Goal: Task Accomplishment & Management: Manage account settings

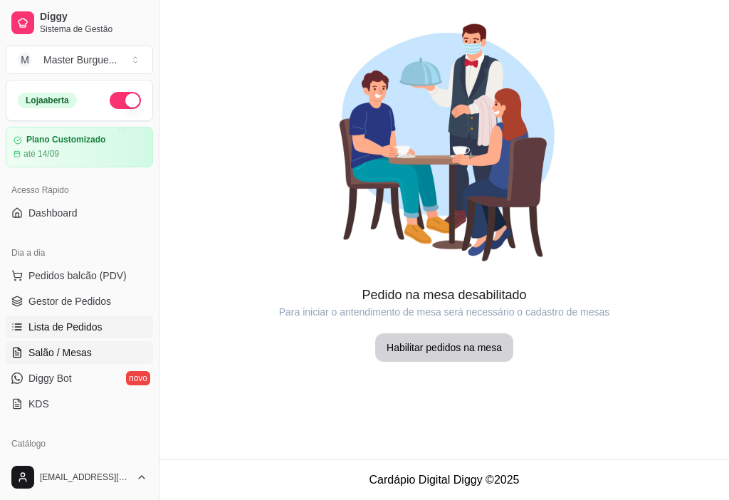
click at [37, 321] on span "Lista de Pedidos" at bounding box center [65, 327] width 74 height 14
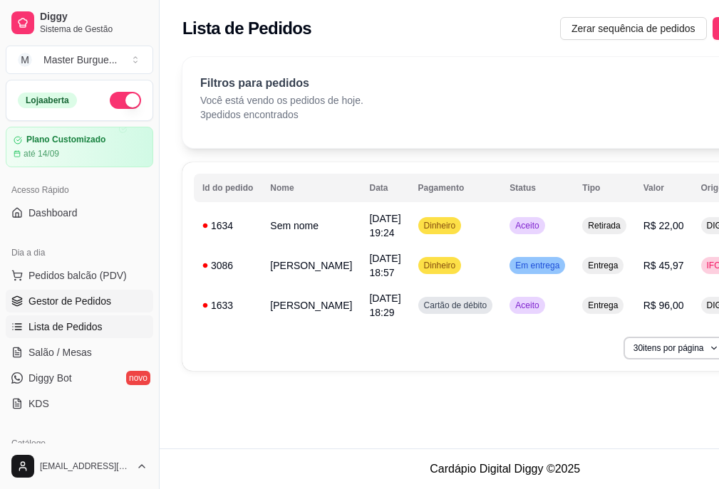
click at [30, 292] on link "Gestor de Pedidos" at bounding box center [79, 301] width 147 height 23
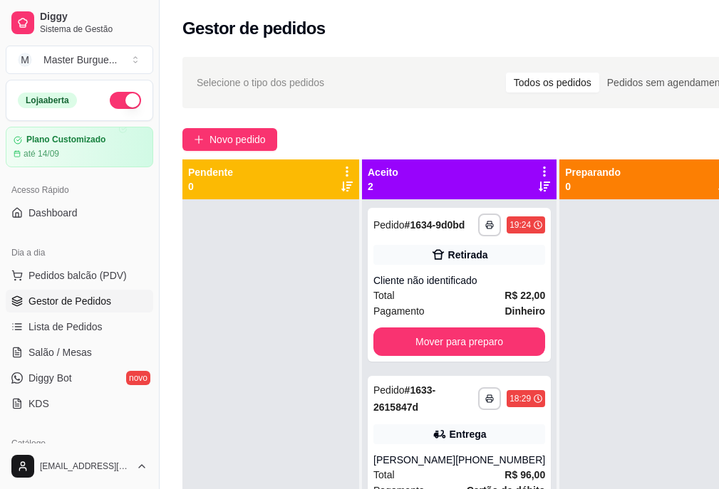
drag, startPoint x: 458, startPoint y: 94, endPoint x: 304, endPoint y: 359, distance: 306.4
click at [304, 359] on div at bounding box center [270, 443] width 177 height 489
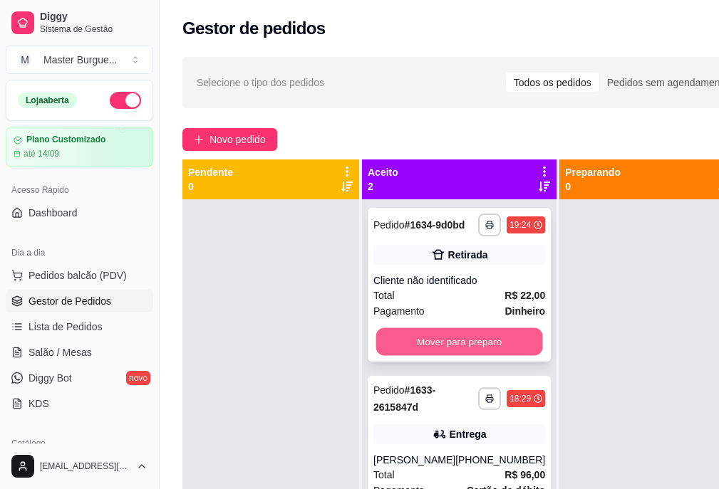
click at [451, 356] on button "Mover para preparo" at bounding box center [459, 342] width 167 height 28
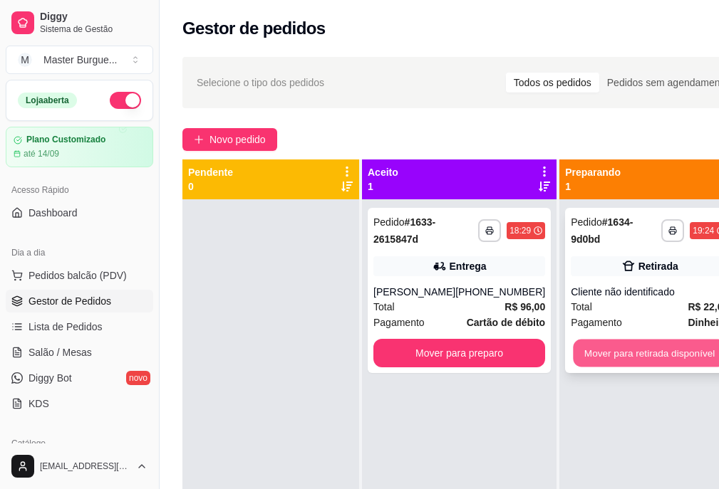
click at [630, 355] on button "Mover para retirada disponível" at bounding box center [649, 354] width 152 height 28
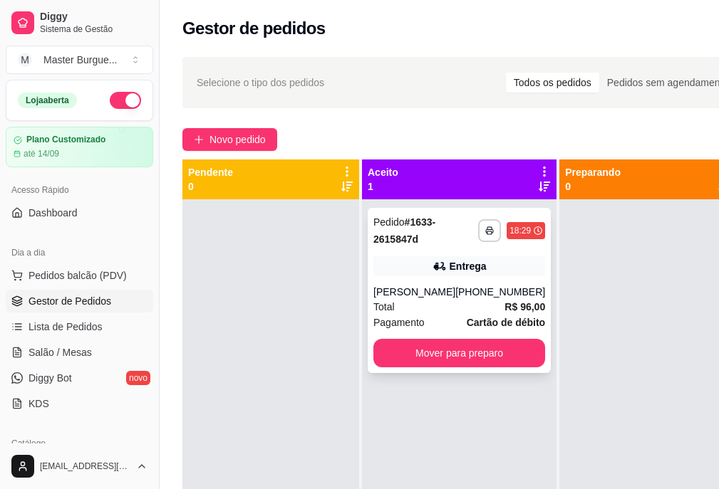
click at [449, 310] on div "Total R$ 96,00" at bounding box center [459, 307] width 172 height 16
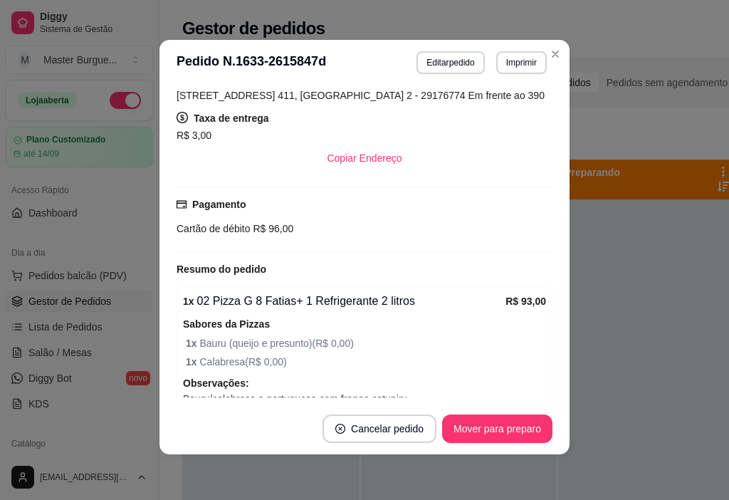
scroll to position [414, 0]
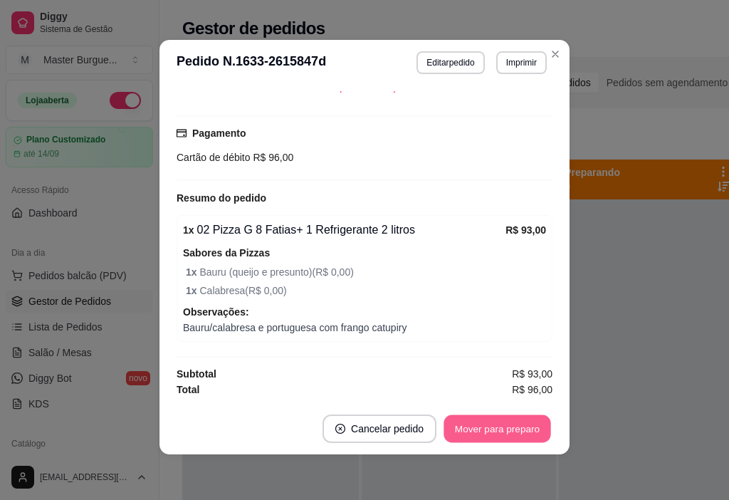
click at [530, 424] on button "Mover para preparo" at bounding box center [497, 429] width 107 height 28
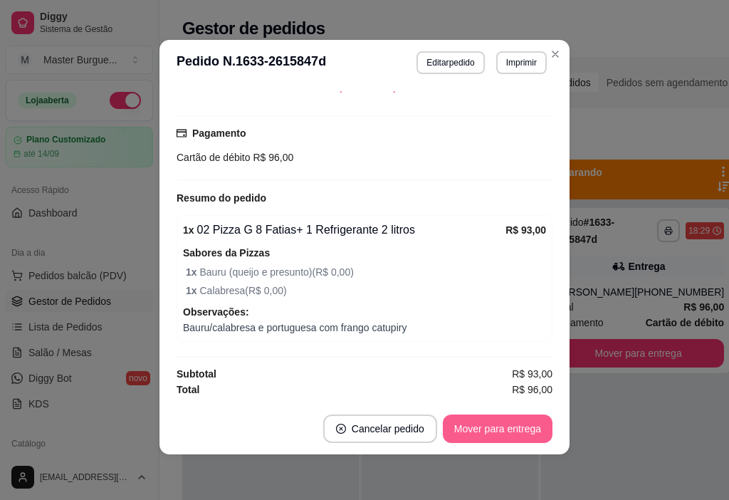
click at [534, 421] on button "Mover para entrega" at bounding box center [498, 428] width 110 height 28
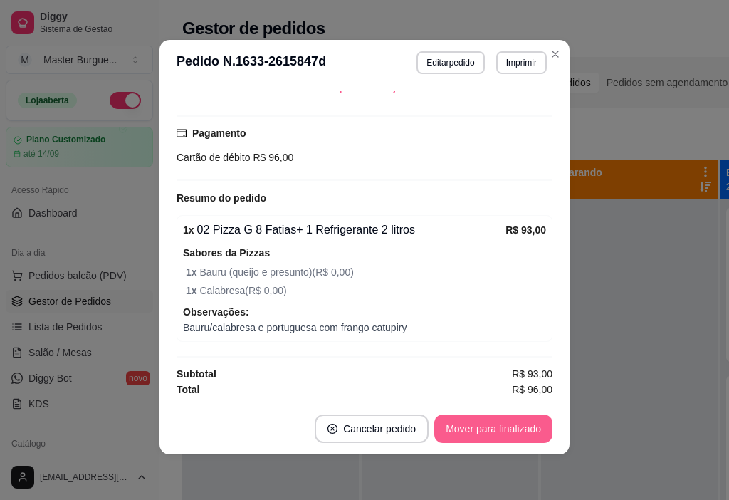
click at [532, 425] on button "Mover para finalizado" at bounding box center [493, 428] width 118 height 28
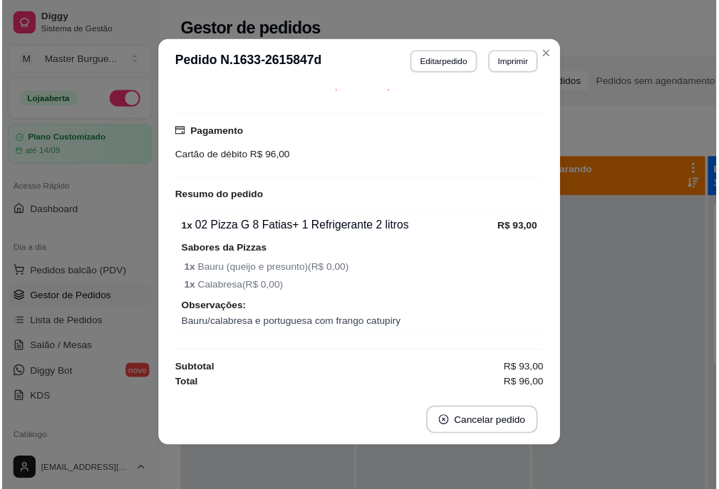
scroll to position [367, 0]
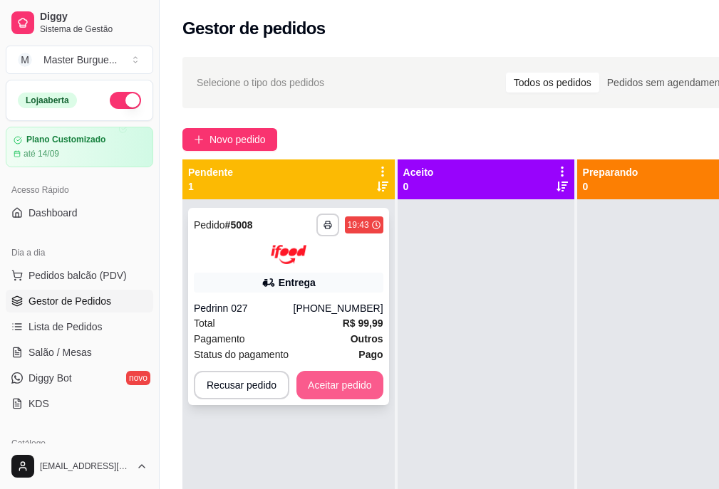
click at [319, 375] on button "Aceitar pedido" at bounding box center [339, 385] width 87 height 28
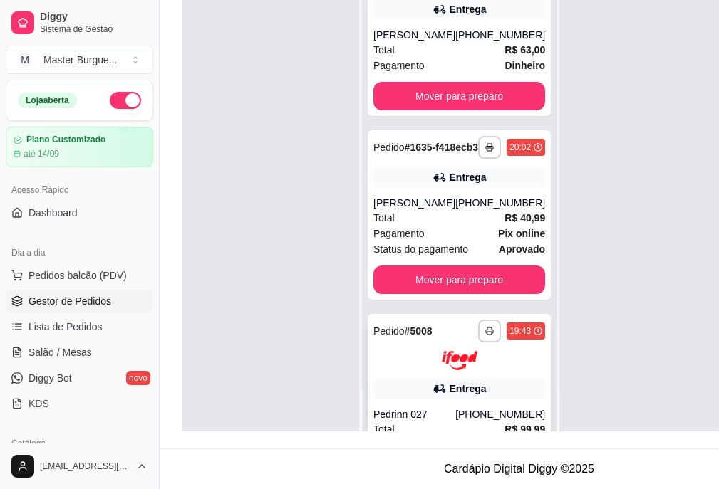
scroll to position [100, 0]
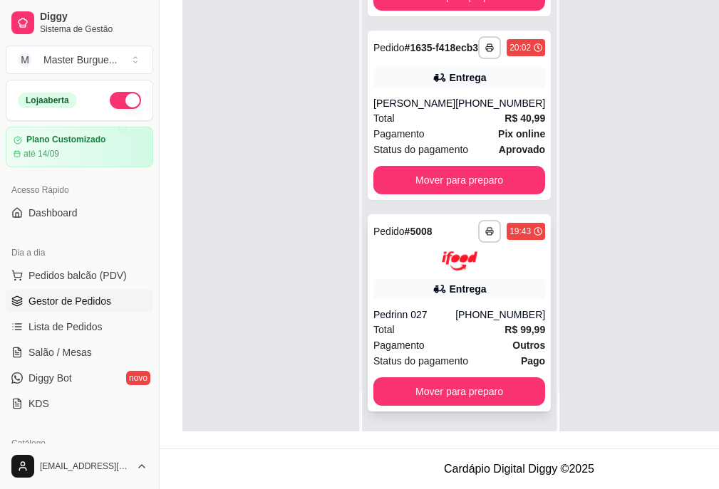
click at [455, 308] on div "[PHONE_NUMBER]" at bounding box center [500, 315] width 90 height 14
click at [494, 389] on button "Mover para preparo" at bounding box center [459, 391] width 172 height 28
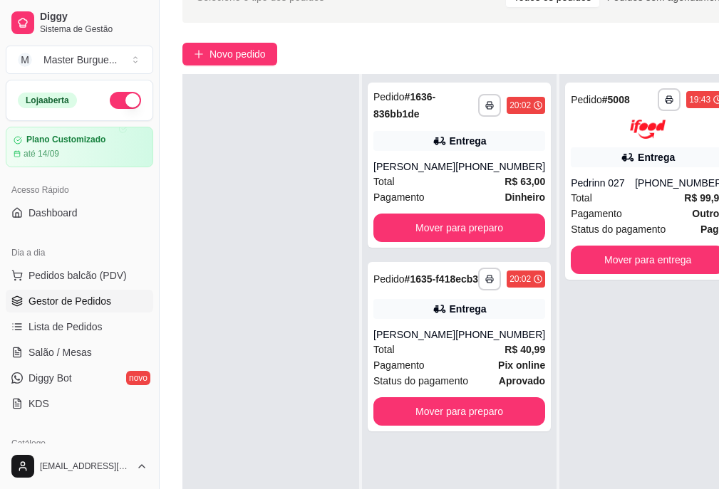
scroll to position [0, 0]
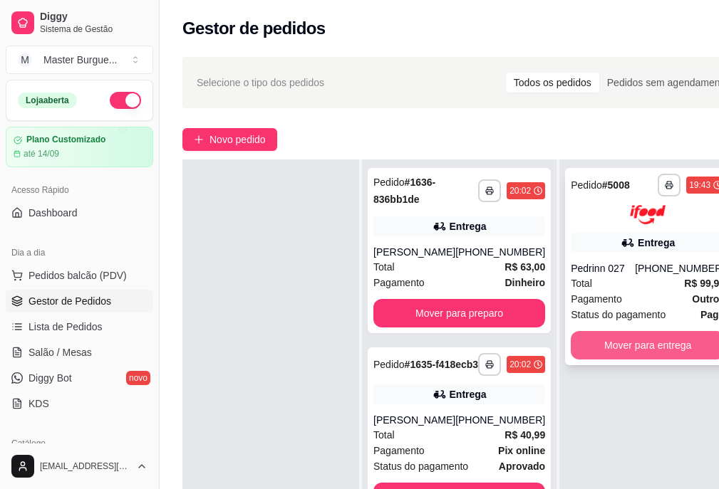
click at [664, 338] on button "Mover para entrega" at bounding box center [647, 345] width 154 height 28
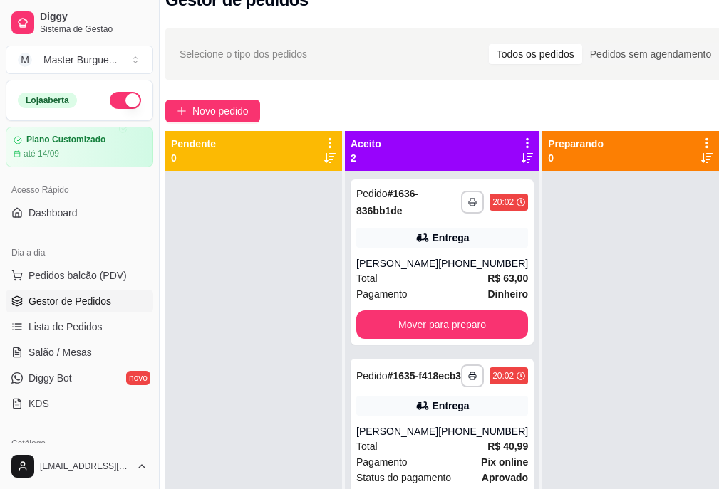
scroll to position [28, 0]
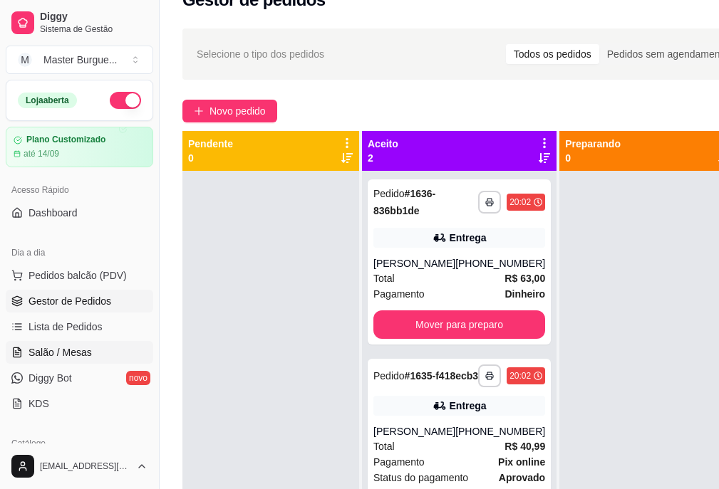
click at [49, 346] on span "Salão / Mesas" at bounding box center [59, 352] width 63 height 14
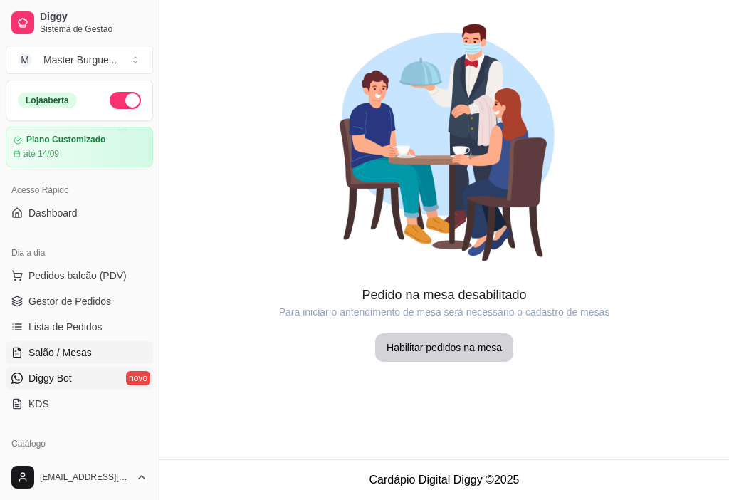
click at [75, 389] on link "Diggy Bot novo" at bounding box center [79, 378] width 147 height 23
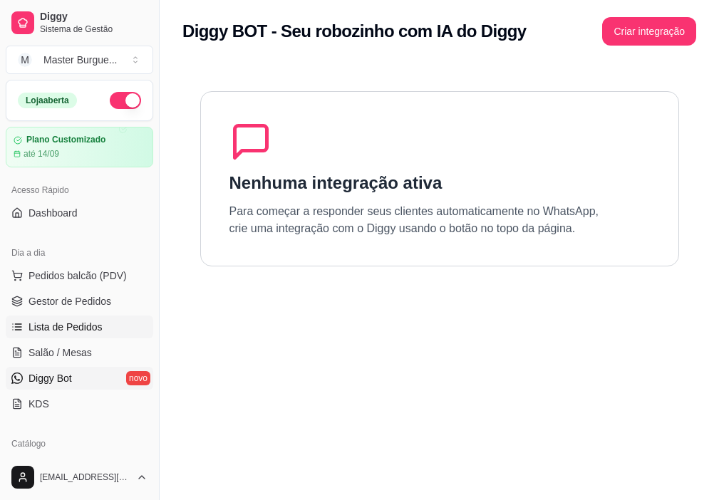
click at [92, 335] on link "Lista de Pedidos" at bounding box center [79, 326] width 147 height 23
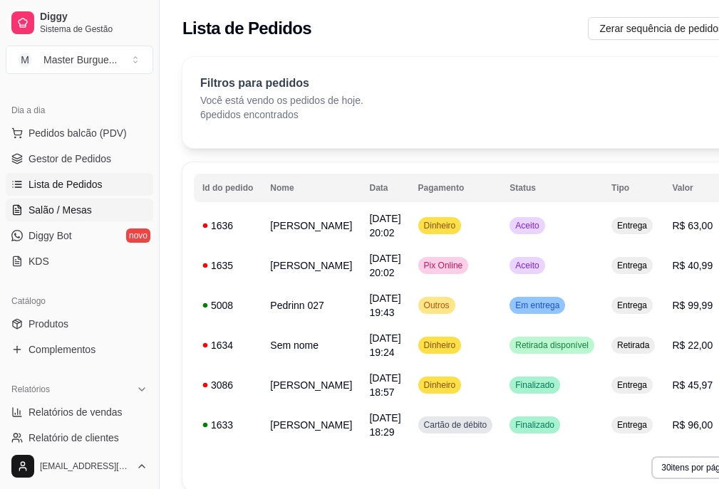
scroll to position [214, 0]
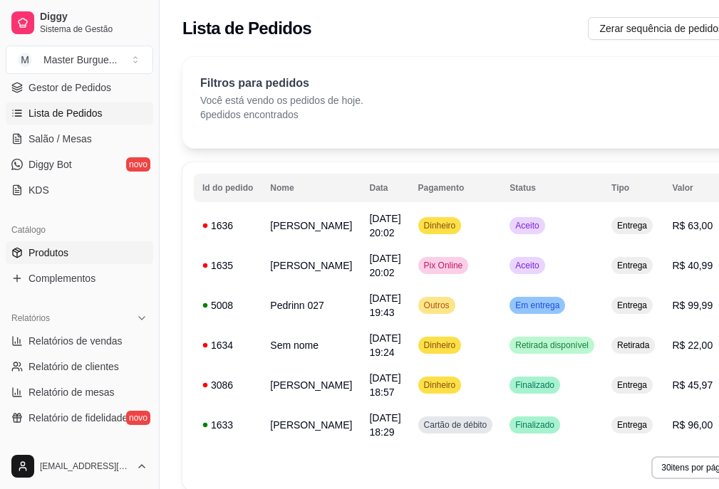
click at [95, 250] on link "Produtos" at bounding box center [79, 252] width 147 height 23
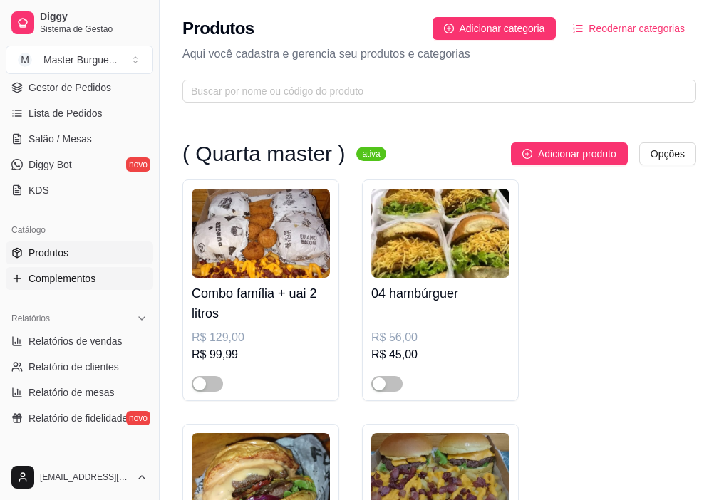
click at [97, 273] on link "Complementos" at bounding box center [79, 278] width 147 height 23
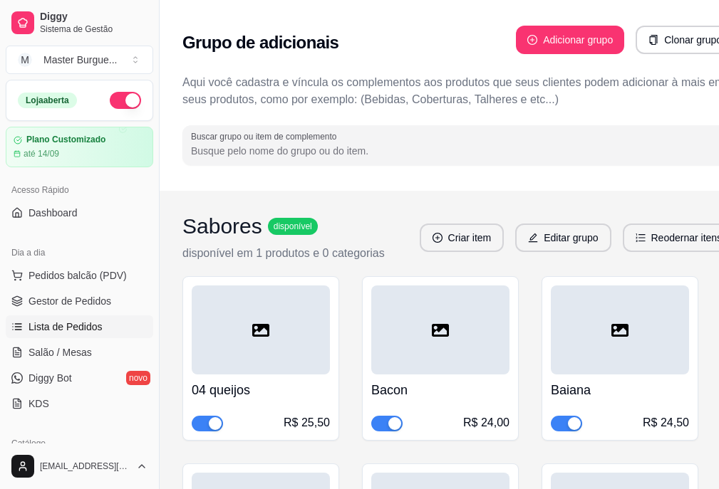
click at [103, 318] on link "Lista de Pedidos" at bounding box center [79, 326] width 147 height 23
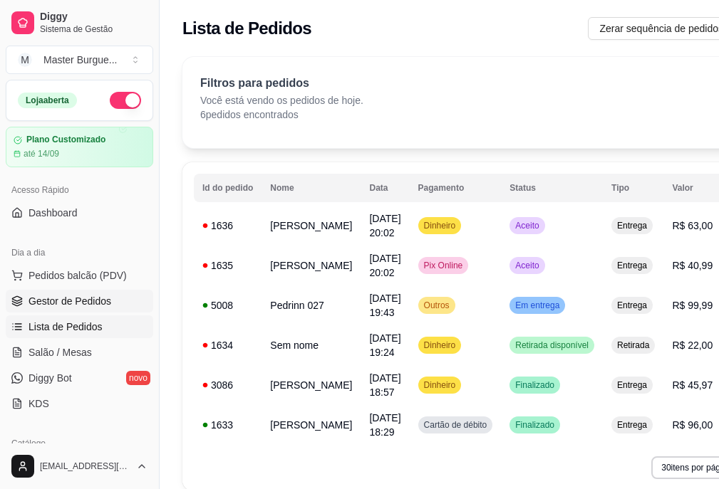
click at [110, 292] on link "Gestor de Pedidos" at bounding box center [79, 301] width 147 height 23
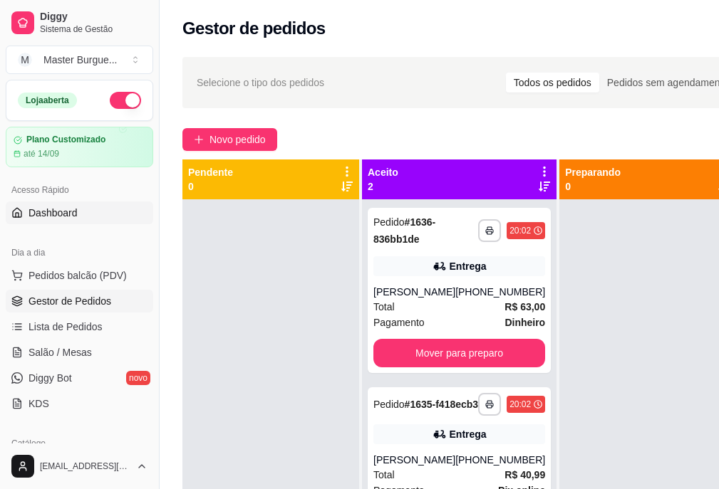
click at [75, 212] on span "Dashboard" at bounding box center [52, 213] width 49 height 14
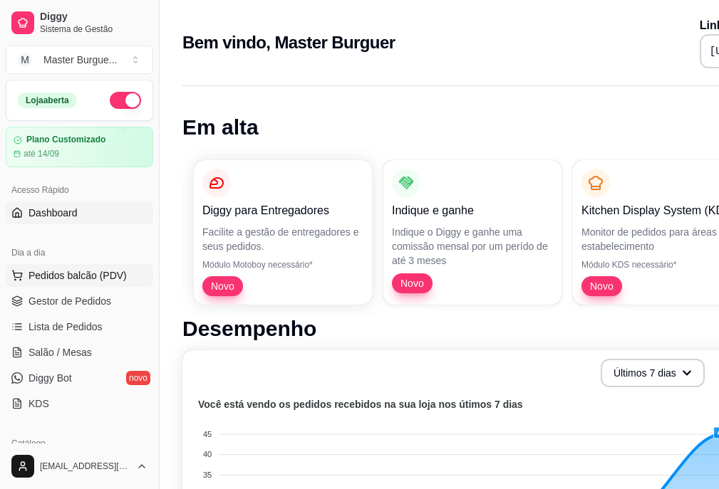
click at [113, 268] on span "Pedidos balcão (PDV)" at bounding box center [77, 275] width 98 height 14
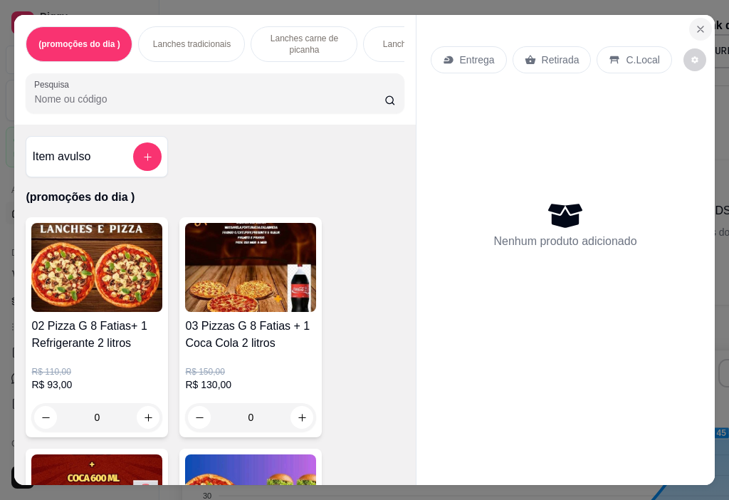
click at [689, 21] on button "Close" at bounding box center [700, 29] width 23 height 23
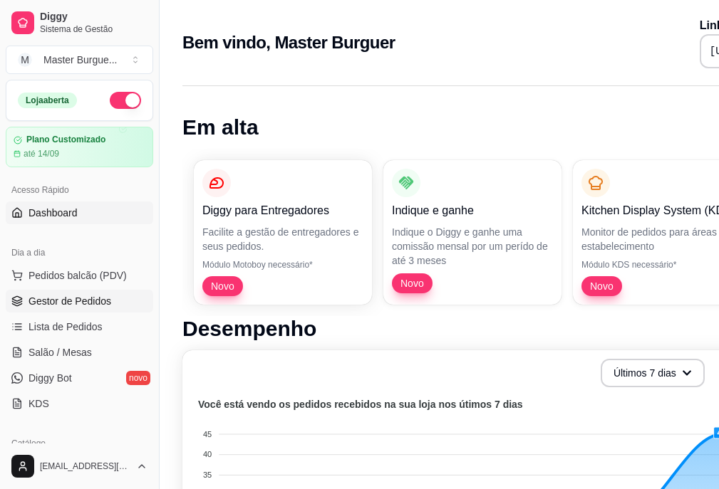
click at [43, 292] on link "Gestor de Pedidos" at bounding box center [79, 301] width 147 height 23
